Goal: Find specific page/section

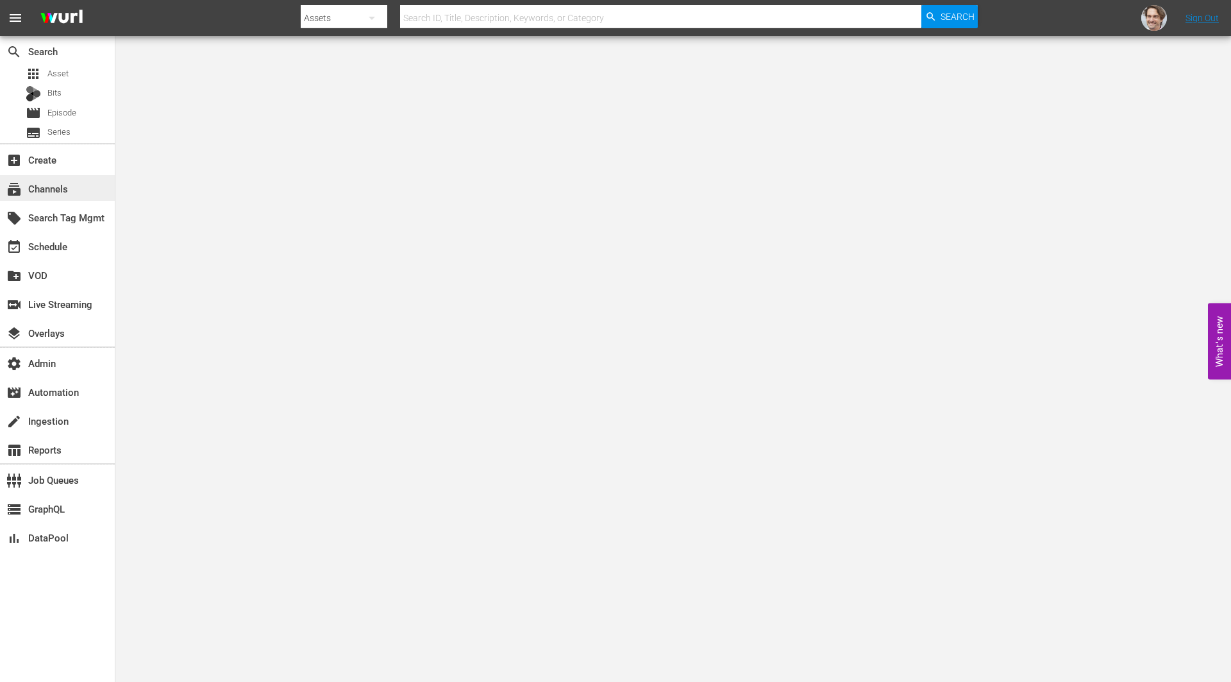
click at [40, 185] on div "subscriptions Channels" at bounding box center [36, 187] width 72 height 12
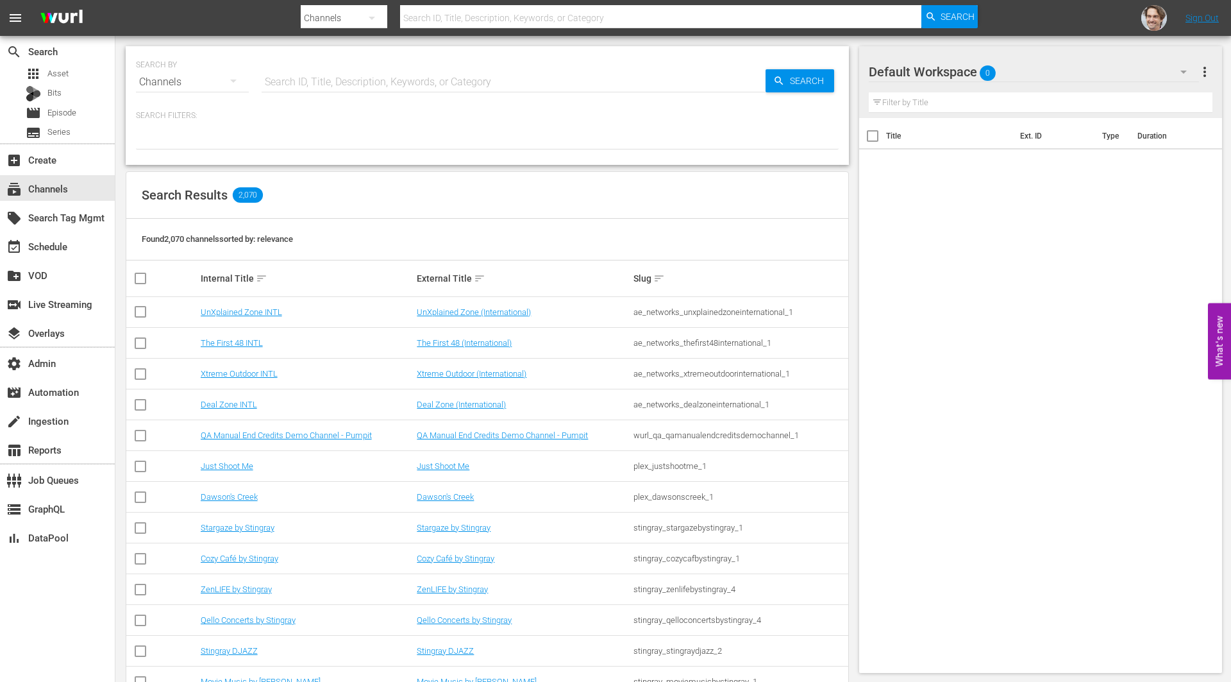
click at [430, 80] on input "text" at bounding box center [514, 82] width 504 height 31
paste input "amogonetworx_royalworld_2"
type input "amogonetworx_royalworld_2"
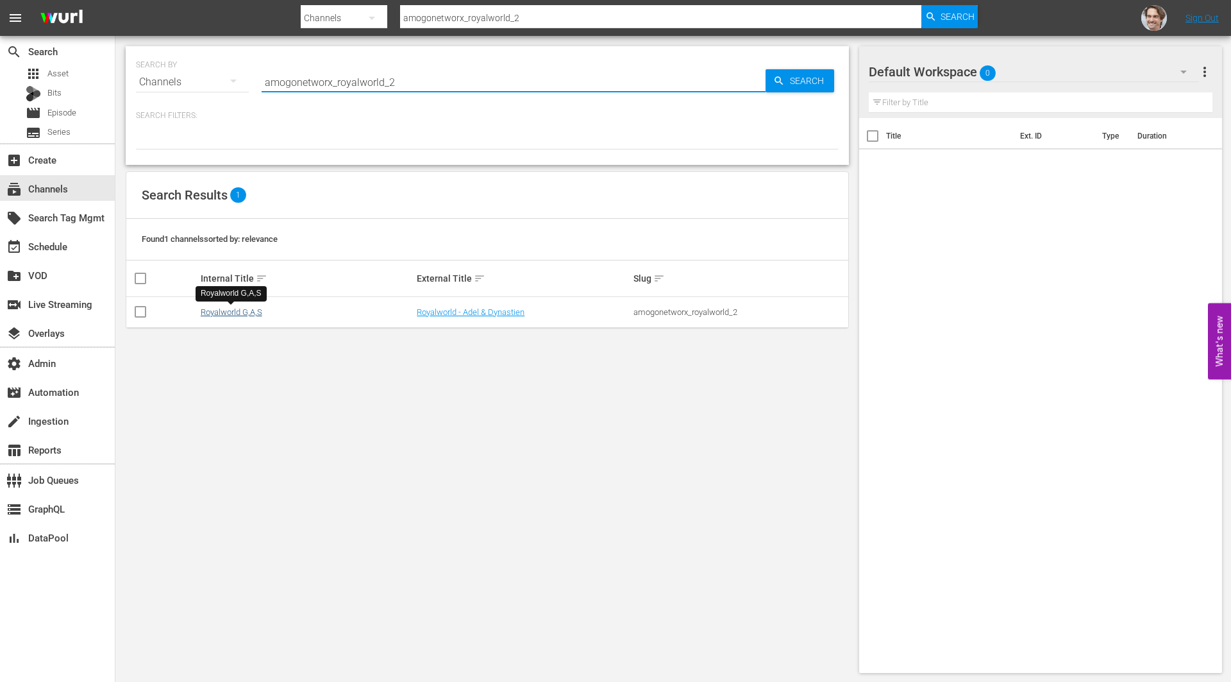
type input "amogonetworx_royalworld_2"
click at [245, 312] on link "Royalworld G,A,S" at bounding box center [232, 312] width 62 height 10
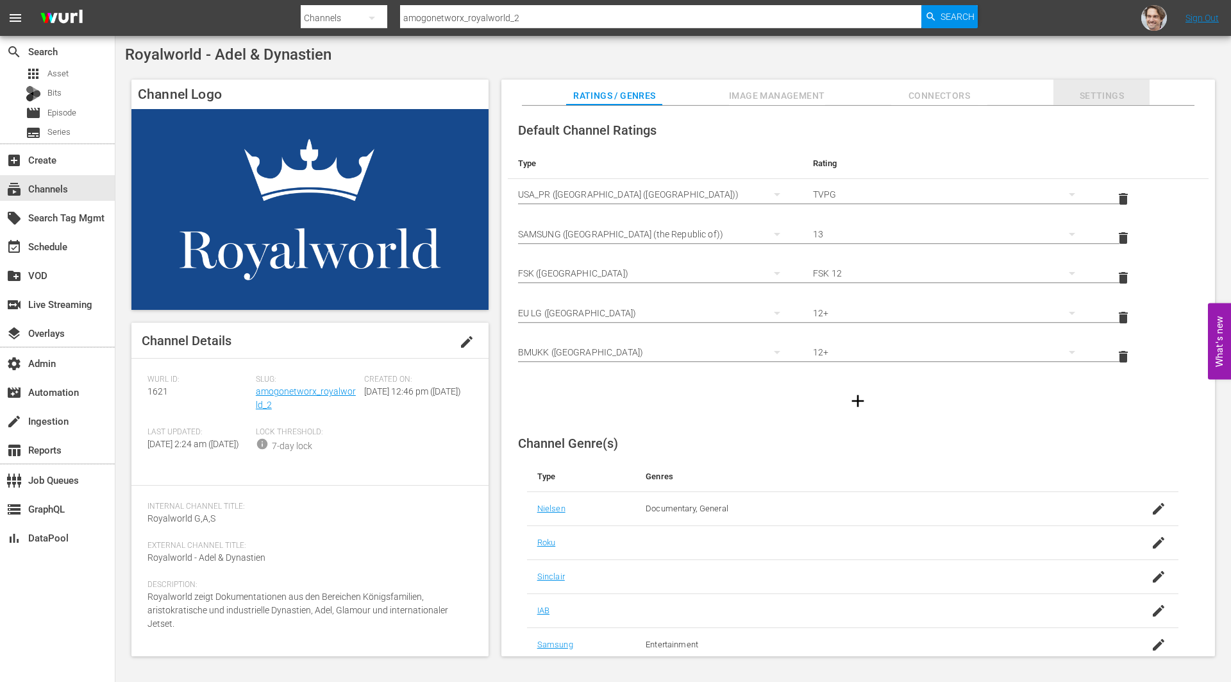
click at [1107, 96] on span "Settings" at bounding box center [1101, 96] width 96 height 16
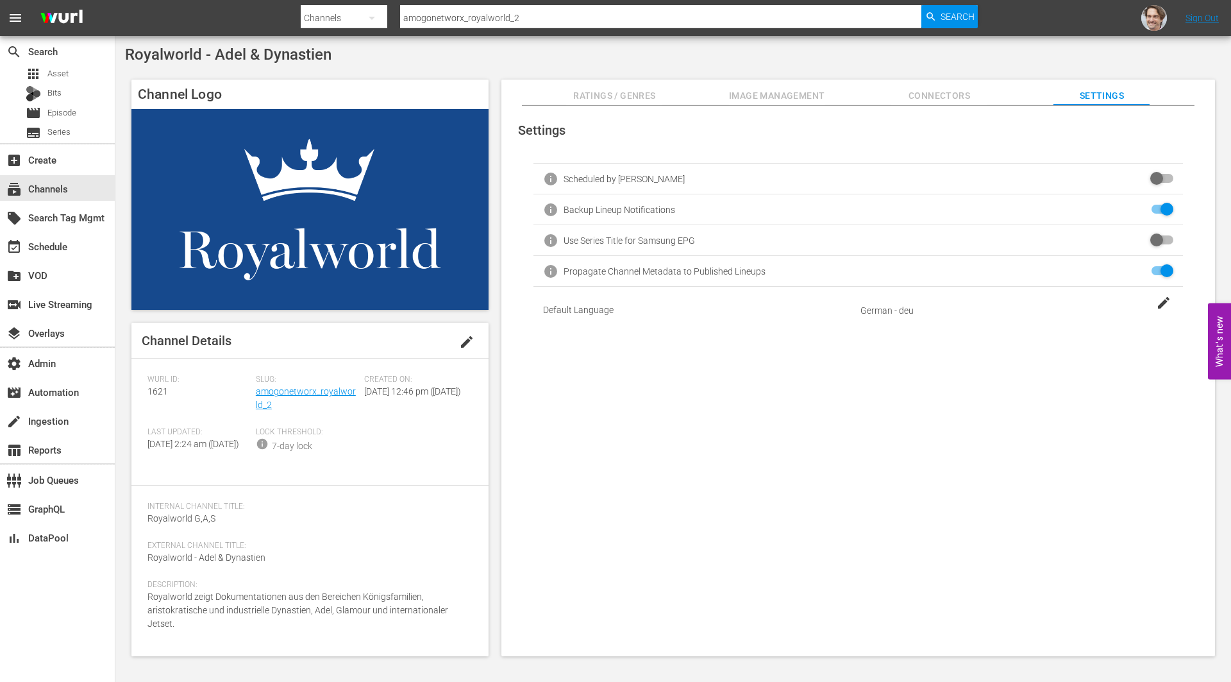
click at [612, 96] on span "Ratings / Genres" at bounding box center [614, 96] width 96 height 16
